Goal: Obtain resource: Download file/media

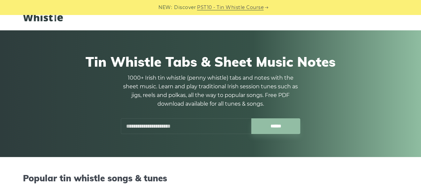
scroll to position [17, 0]
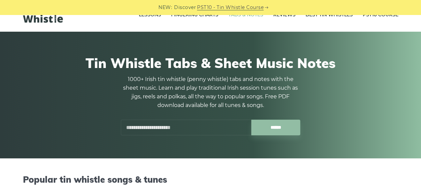
click at [186, 122] on input "text" at bounding box center [186, 127] width 130 height 16
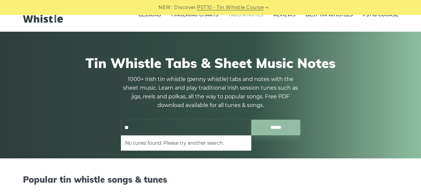
type input "*"
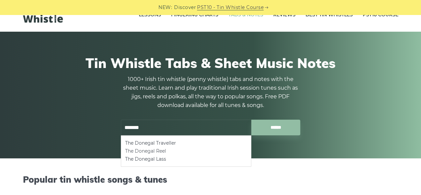
click at [162, 148] on li "The Donegal Reel" at bounding box center [186, 151] width 122 height 8
type input "**********"
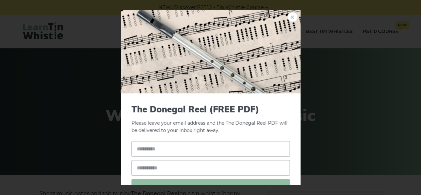
click at [287, 17] on link "×" at bounding box center [292, 17] width 10 height 10
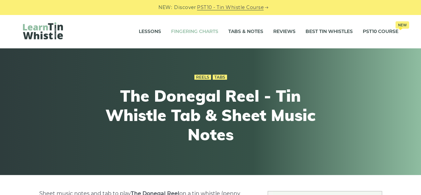
click at [201, 31] on link "Fingering Charts" at bounding box center [194, 31] width 47 height 17
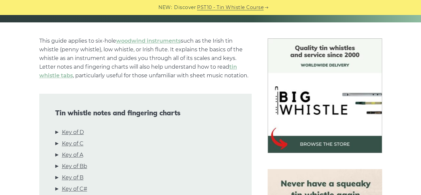
scroll to position [199, 0]
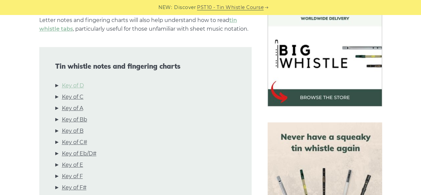
click at [80, 88] on link "Key of D" at bounding box center [73, 85] width 22 height 9
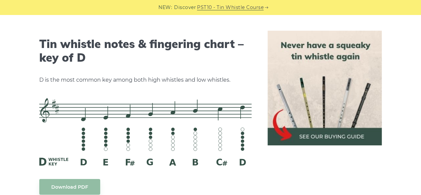
scroll to position [1036, 0]
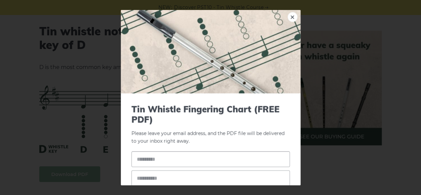
click at [192, 155] on input "text" at bounding box center [210, 159] width 158 height 16
type input "*******"
click at [178, 177] on input "*" at bounding box center [210, 178] width 158 height 16
type input "**********"
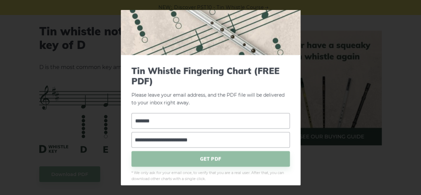
scroll to position [39, 0]
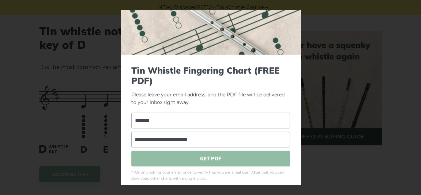
click at [244, 157] on span "GET PDF" at bounding box center [210, 158] width 158 height 16
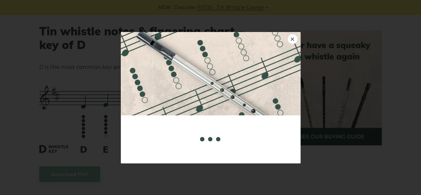
scroll to position [0, 0]
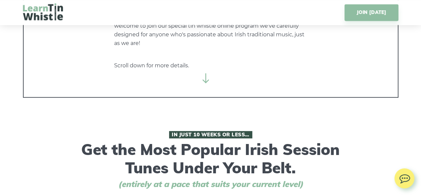
scroll to position [150, 0]
